Goal: Find specific page/section: Find specific page/section

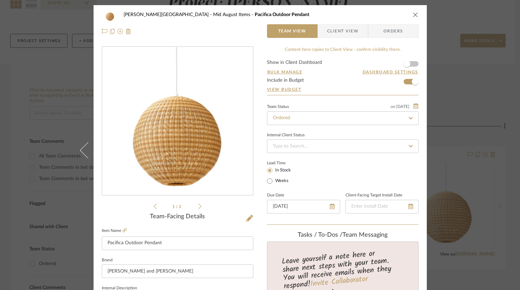
click at [416, 13] on icon "close" at bounding box center [415, 14] width 5 height 5
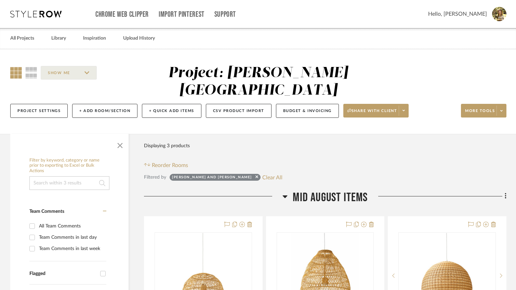
click at [15, 66] on div "SHOW ME" at bounding box center [72, 73] width 125 height 16
click at [122, 136] on span "button" at bounding box center [120, 144] width 16 height 16
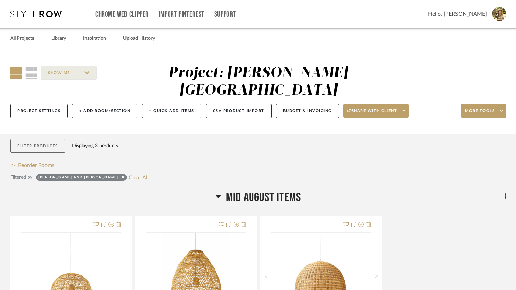
click at [47, 139] on button "Filter Products" at bounding box center [37, 146] width 55 height 14
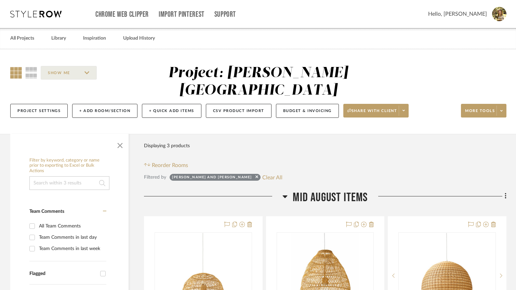
click at [216, 174] on sr-tag "[PERSON_NAME] and [PERSON_NAME]" at bounding box center [214, 177] width 91 height 7
click at [262, 173] on button "Clear All" at bounding box center [272, 177] width 20 height 9
checkbox input "false"
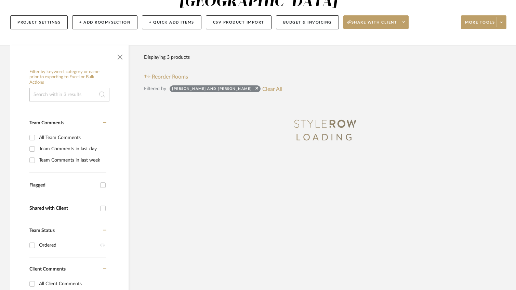
scroll to position [89, 0]
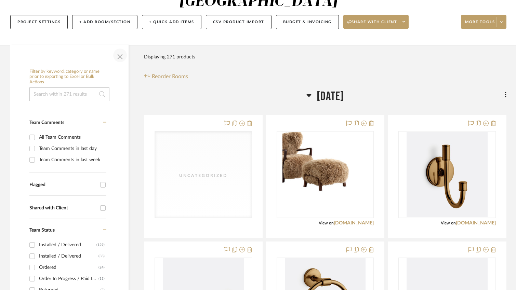
click at [119, 47] on span "button" at bounding box center [120, 55] width 16 height 16
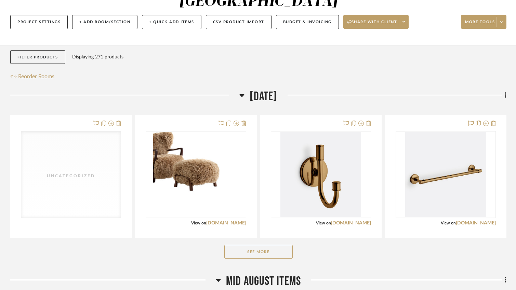
click at [280, 245] on button "See More" at bounding box center [258, 252] width 68 height 14
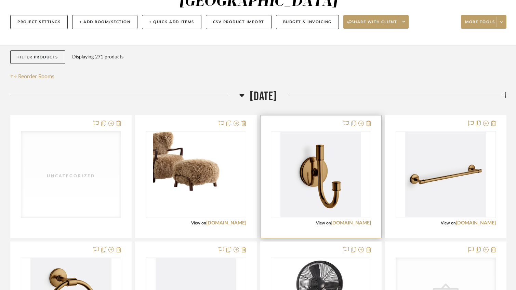
scroll to position [325, 0]
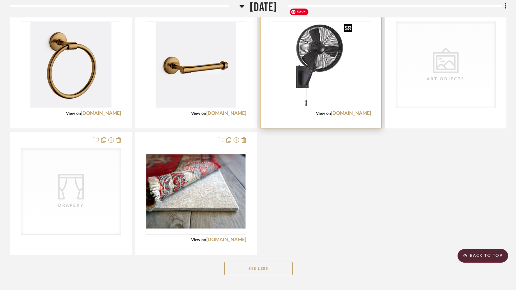
click at [0, 0] on img at bounding box center [0, 0] width 0 height 0
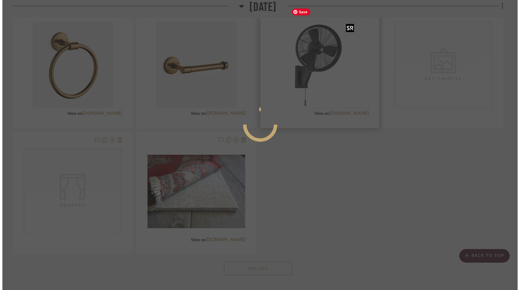
scroll to position [0, 0]
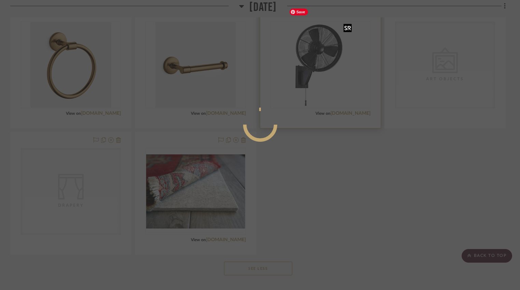
click at [326, 56] on div at bounding box center [260, 145] width 520 height 290
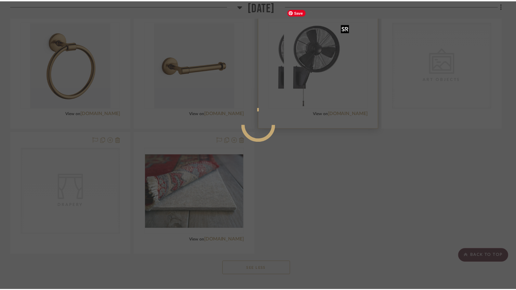
scroll to position [325, 0]
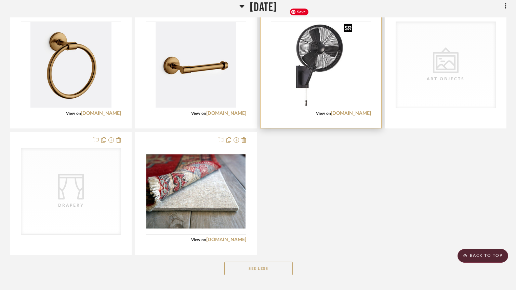
click at [326, 56] on img "0" at bounding box center [320, 64] width 68 height 85
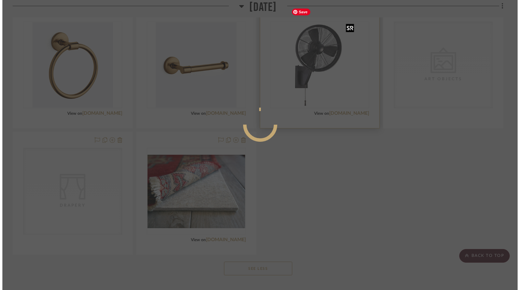
scroll to position [0, 0]
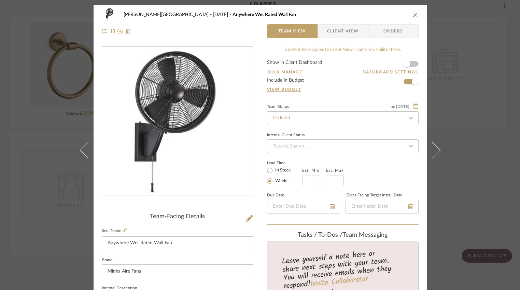
click at [413, 14] on icon "close" at bounding box center [415, 14] width 5 height 5
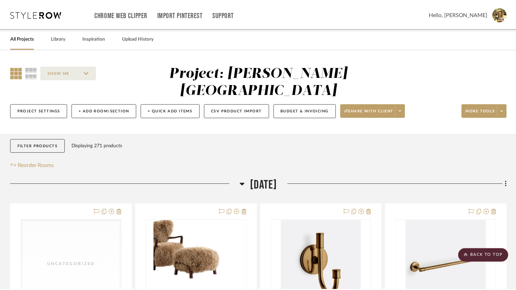
scroll to position [325, 0]
